Goal: Check status

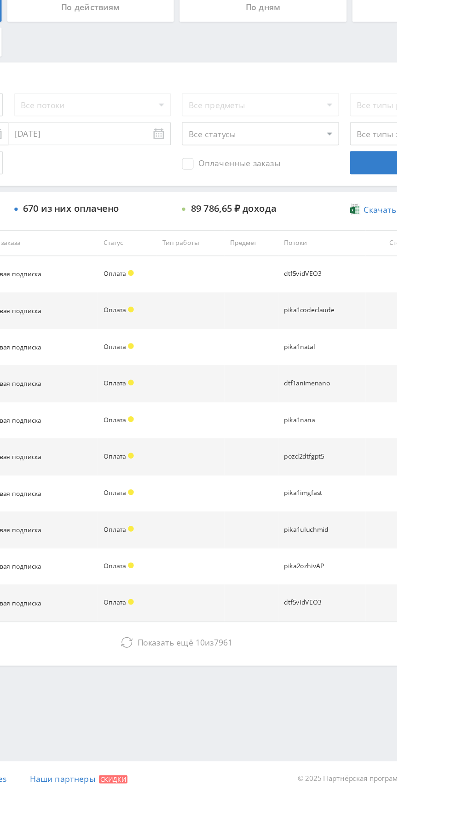
click at [303, 700] on span "Показать ещё 10 из 7961" at bounding box center [284, 704] width 76 height 9
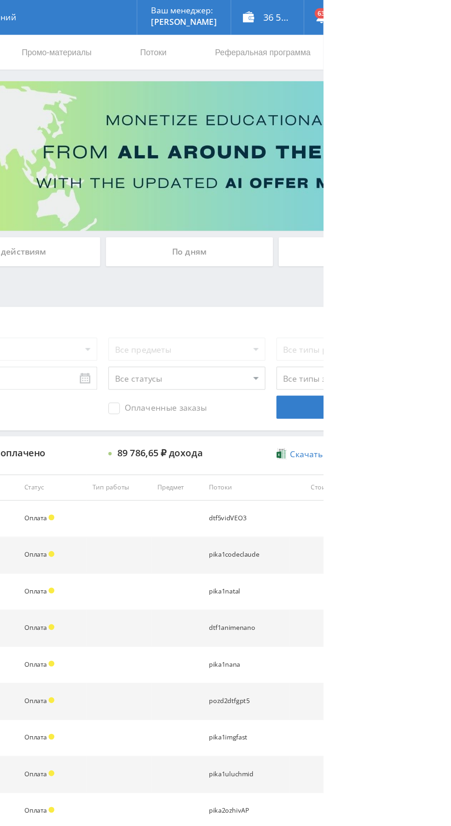
click at [331, 204] on div "По дням" at bounding box center [345, 199] width 133 height 23
click at [0, 0] on input "По дням" at bounding box center [0, 0] width 0 height 0
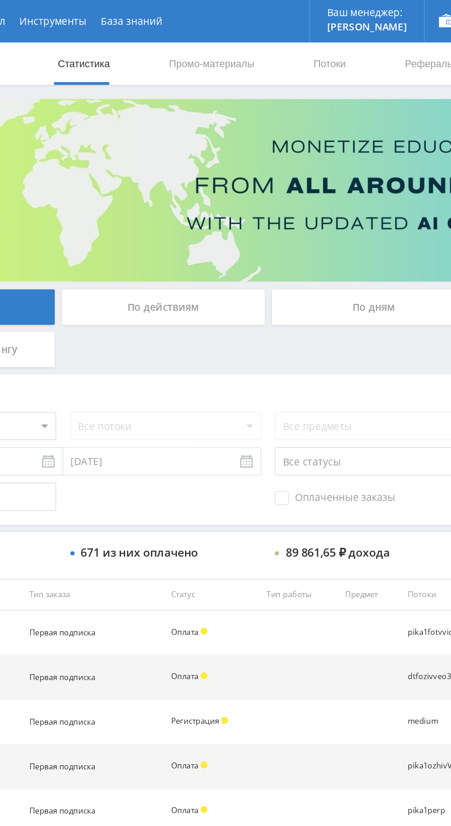
click at [303, 196] on div "По дням" at bounding box center [345, 199] width 133 height 23
click at [0, 0] on input "По дням" at bounding box center [0, 0] width 0 height 0
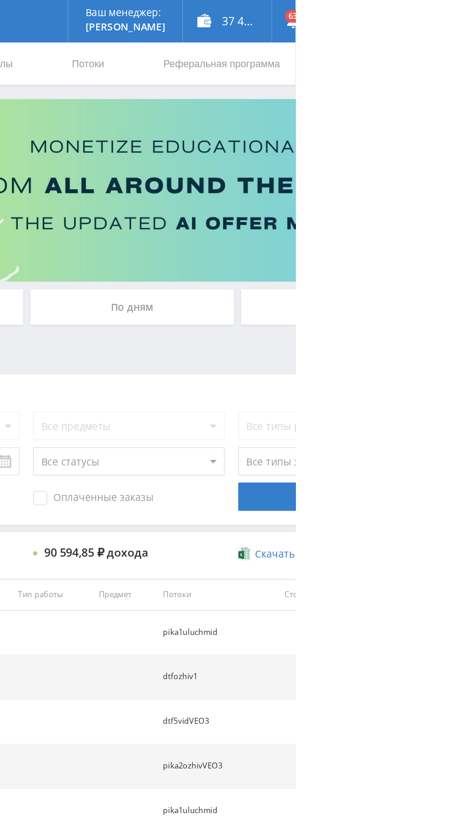
click at [333, 205] on div "По дням" at bounding box center [345, 199] width 133 height 23
click at [0, 0] on input "По дням" at bounding box center [0, 0] width 0 height 0
